Goal: Navigation & Orientation: Find specific page/section

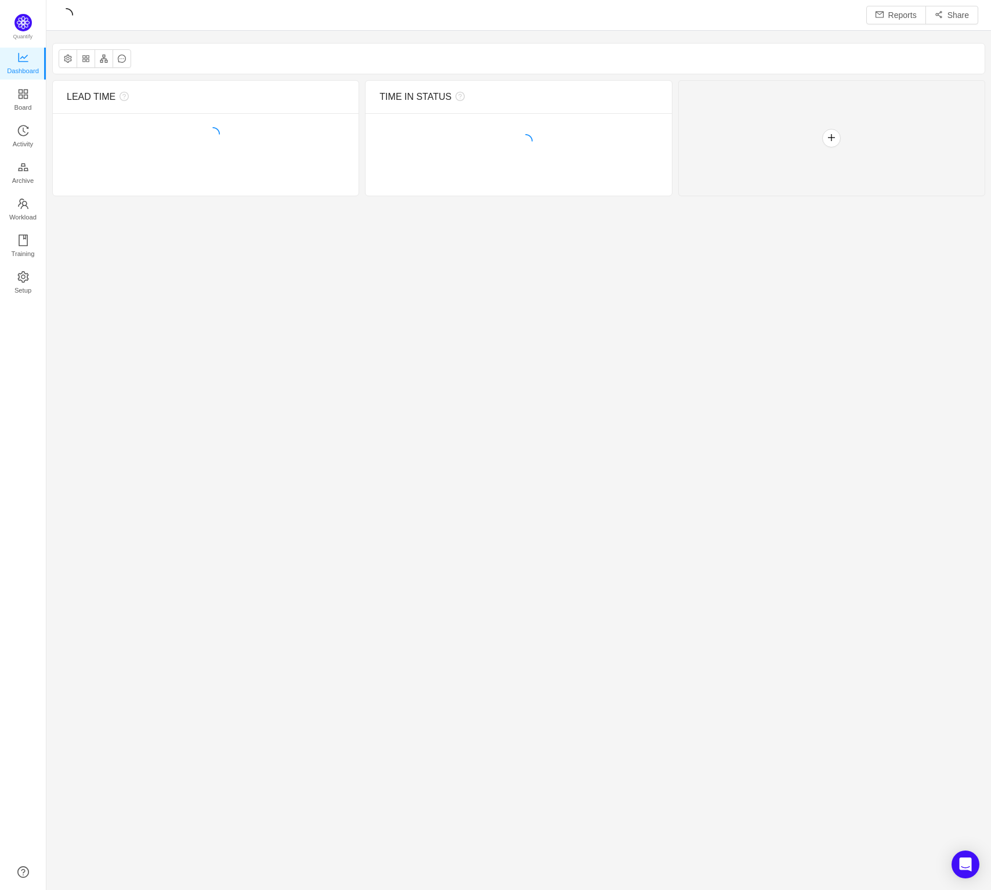
scroll to position [872, 919]
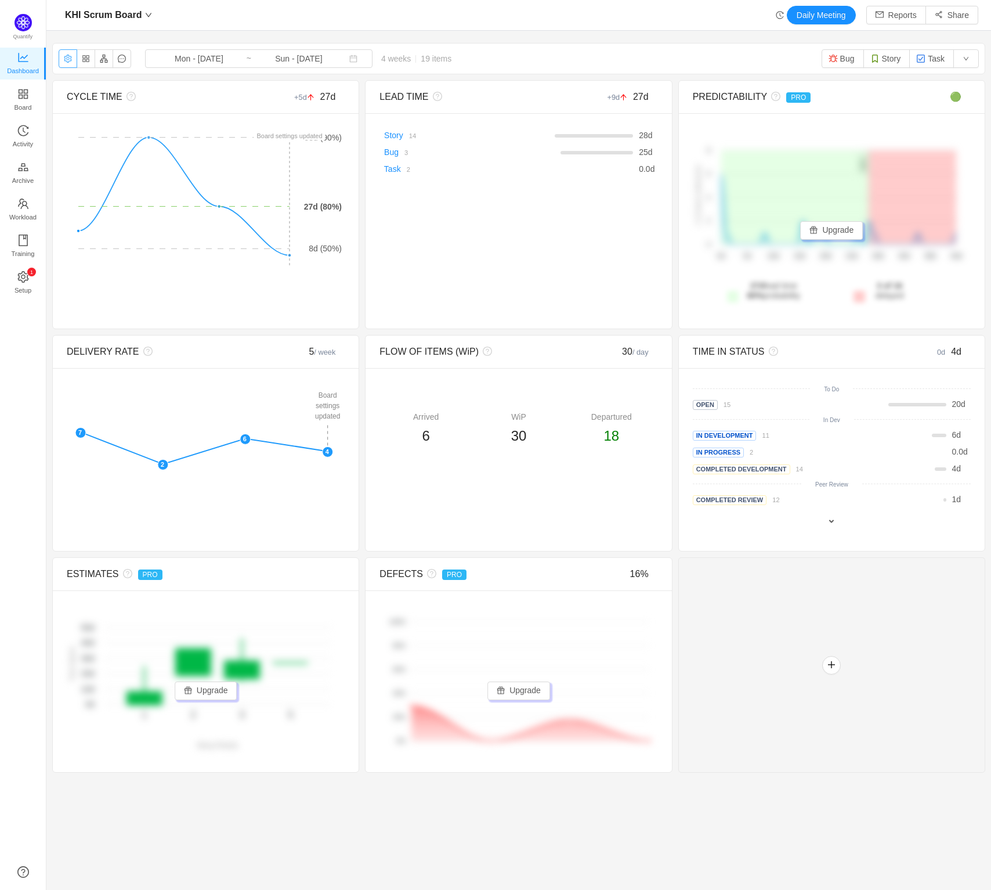
click at [70, 62] on button "button" at bounding box center [68, 58] width 19 height 19
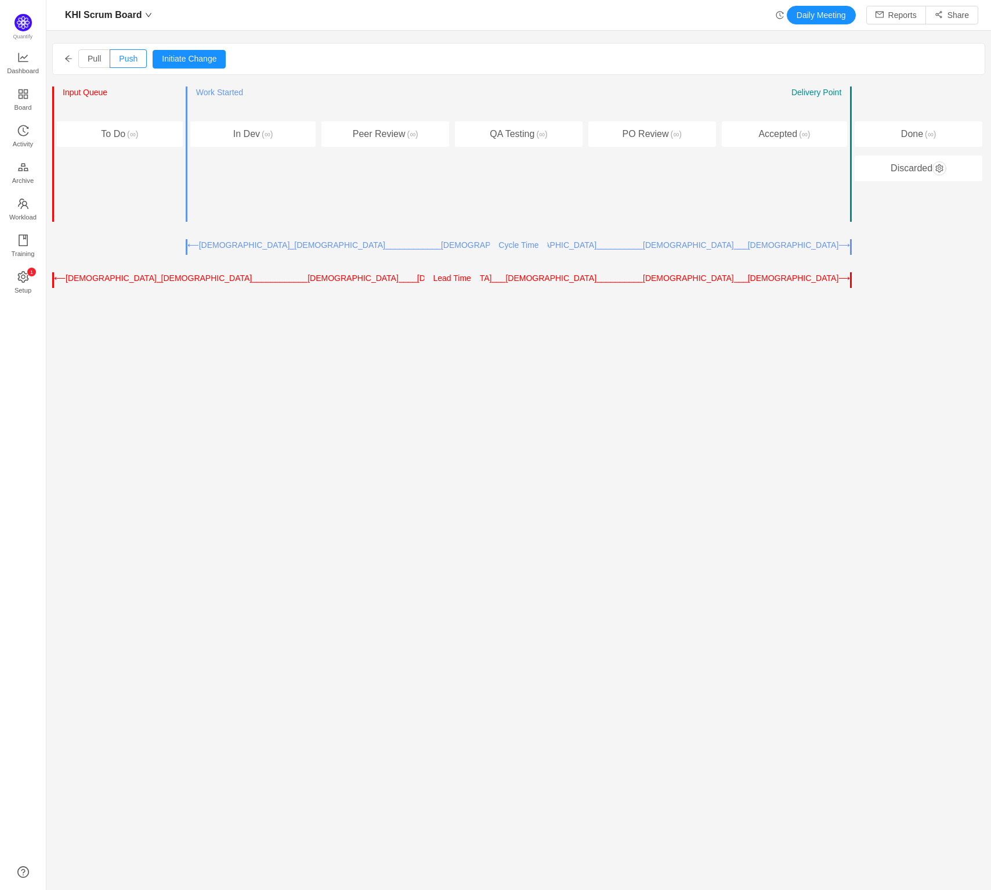
click at [70, 61] on icon "icon: arrow-left" at bounding box center [68, 59] width 8 height 8
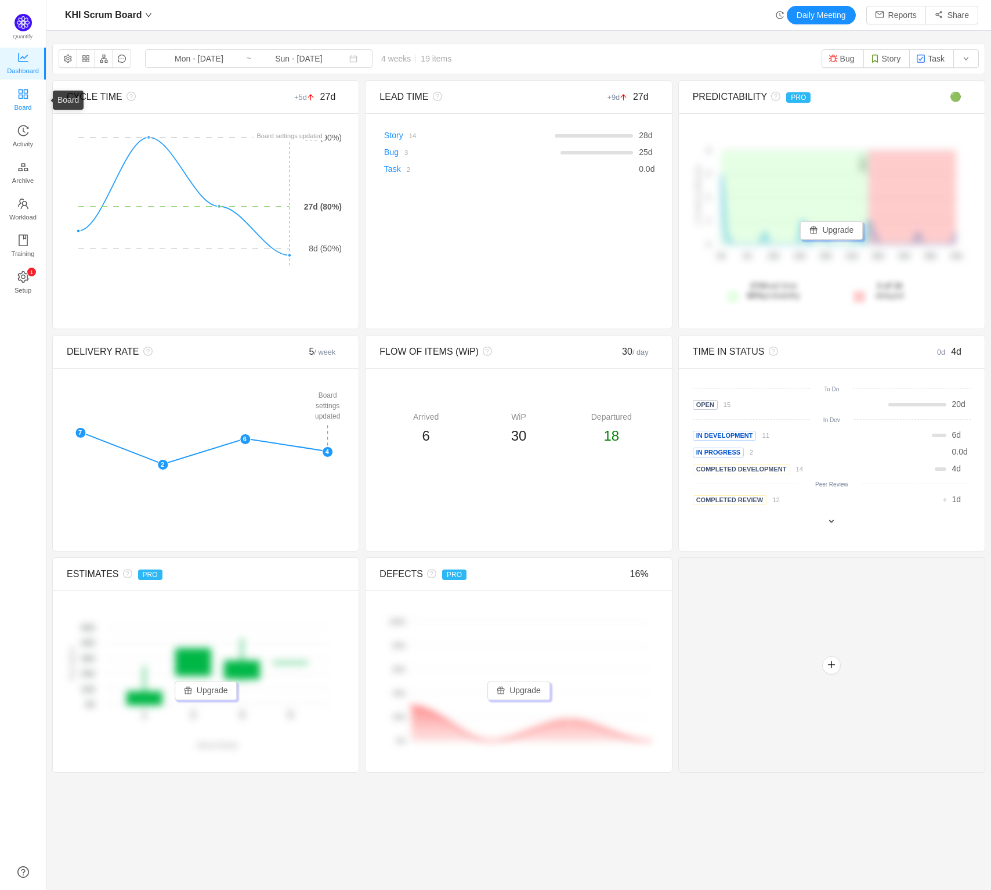
click at [29, 102] on link "Board" at bounding box center [23, 100] width 12 height 23
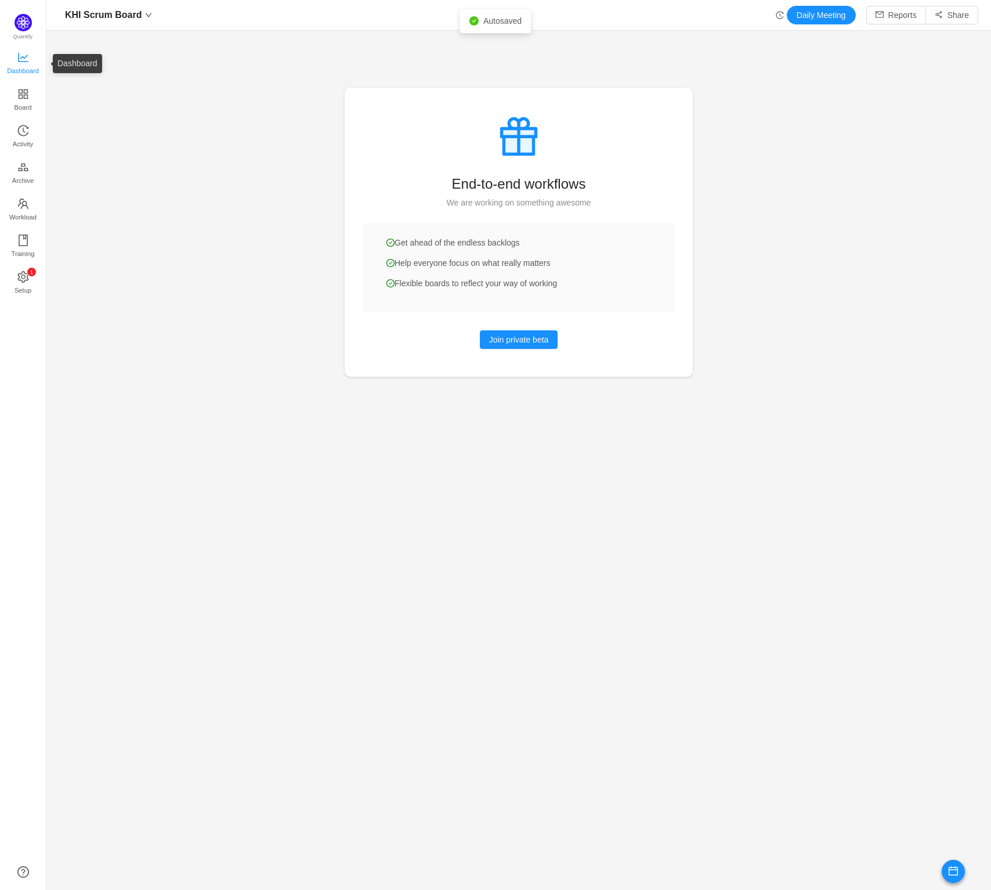
click at [31, 70] on span "Dashboard" at bounding box center [23, 70] width 32 height 23
